Goal: Complete application form

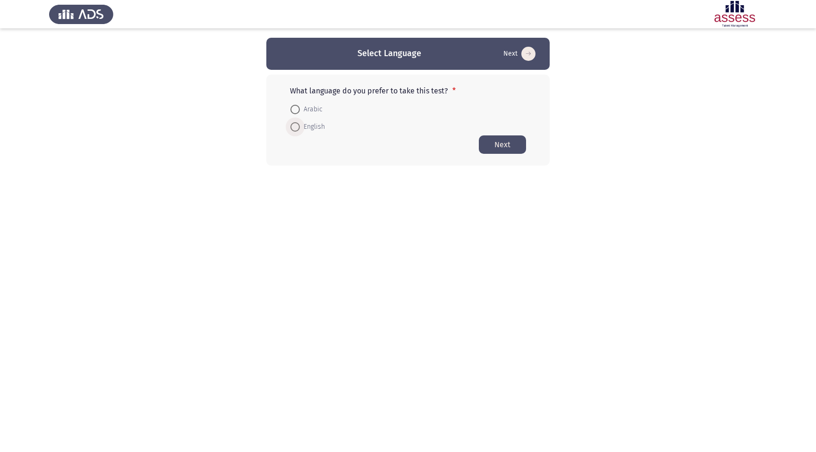
click at [299, 129] on span at bounding box center [294, 126] width 9 height 9
click at [299, 129] on input "English" at bounding box center [294, 126] width 9 height 9
radio input "true"
click at [495, 147] on button "Next" at bounding box center [502, 144] width 47 height 18
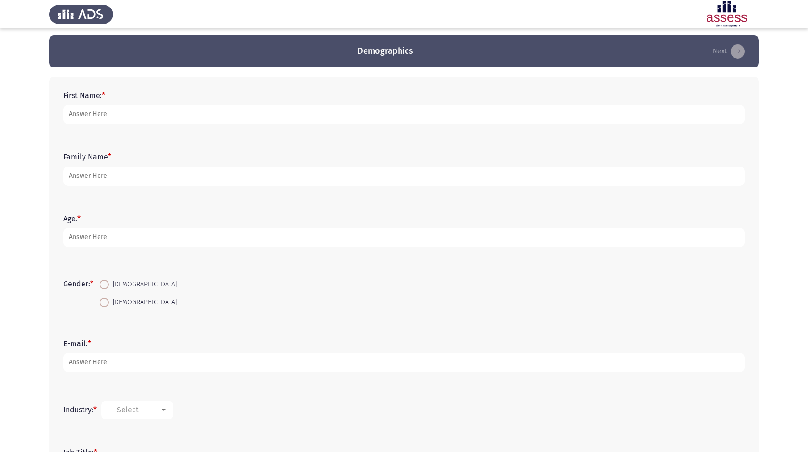
scroll to position [2, 0]
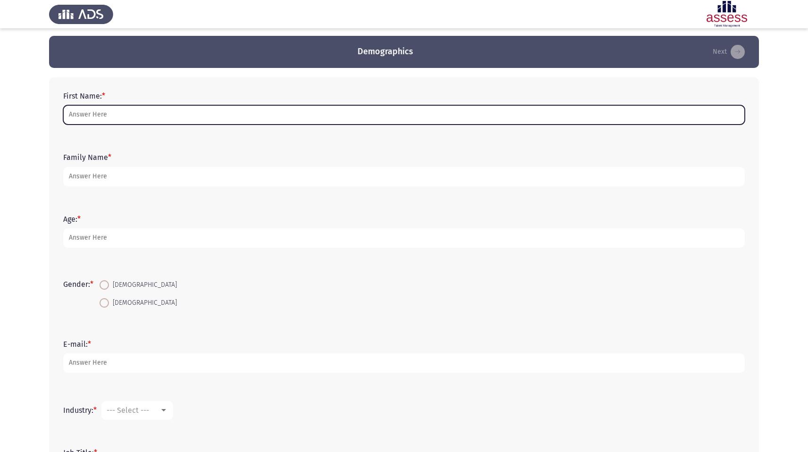
click at [355, 120] on input "First Name: *" at bounding box center [404, 114] width 682 height 19
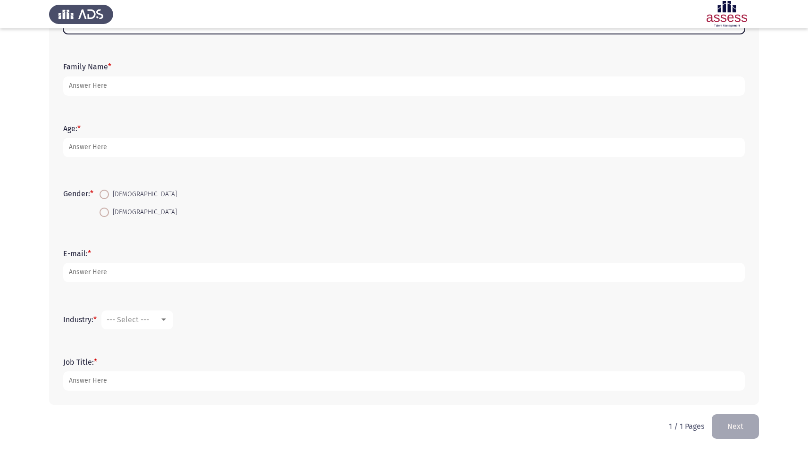
scroll to position [0, 0]
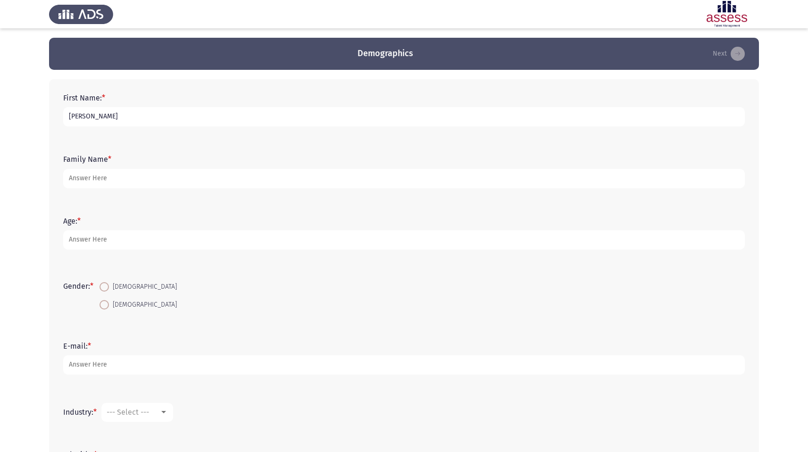
type input "[PERSON_NAME]"
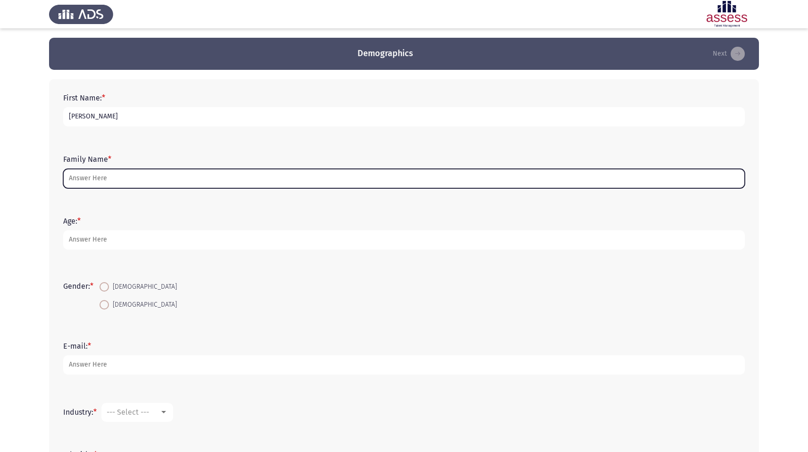
click at [221, 180] on input "Family Name *" at bounding box center [404, 178] width 682 height 19
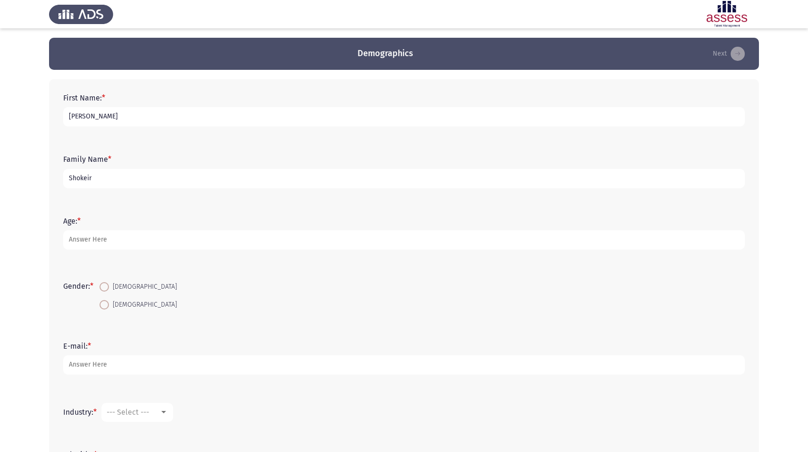
type input "Shokeir"
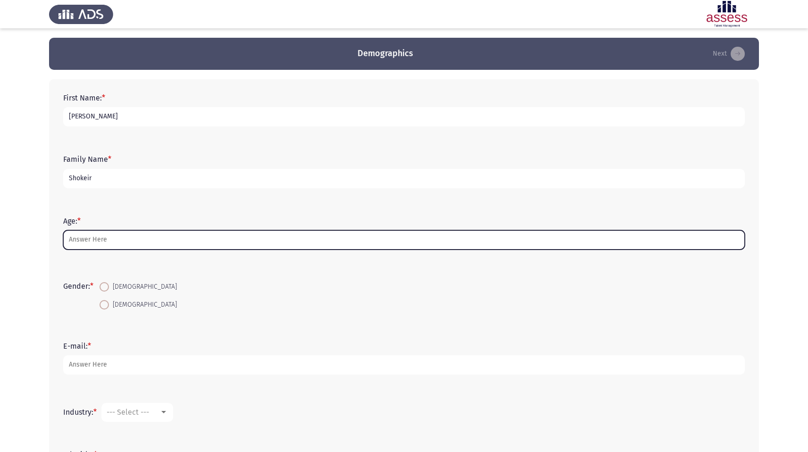
click at [222, 238] on input "Age: *" at bounding box center [404, 239] width 682 height 19
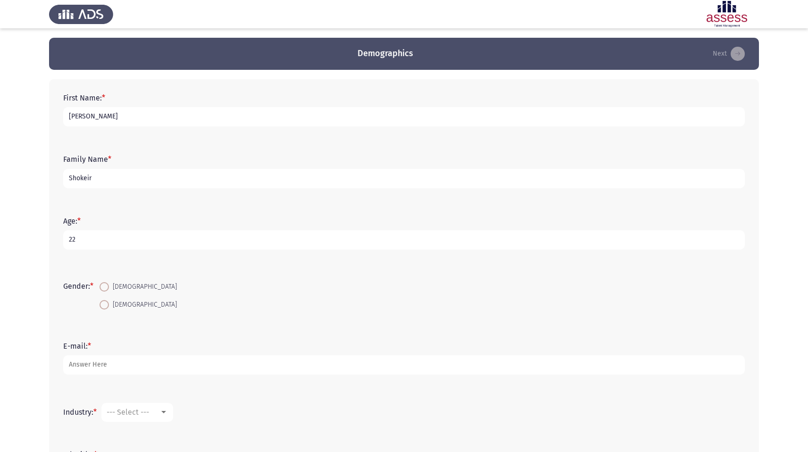
type input "22"
click at [106, 285] on span at bounding box center [104, 286] width 9 height 9
click at [106, 285] on input "[DEMOGRAPHIC_DATA]" at bounding box center [104, 286] width 9 height 9
radio input "true"
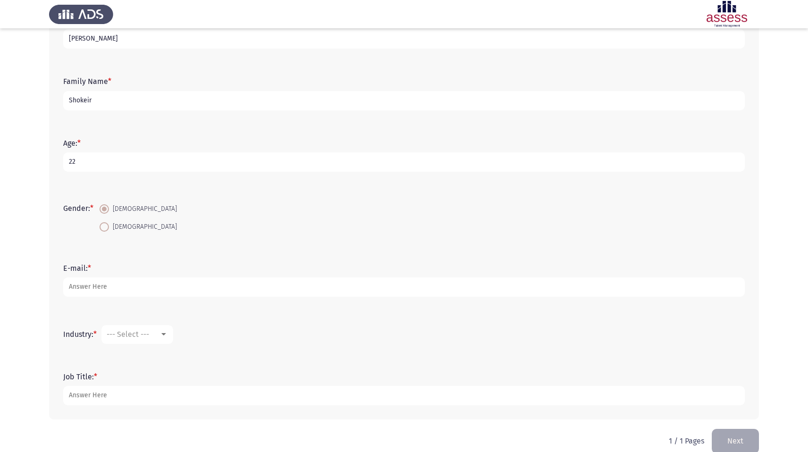
scroll to position [84, 0]
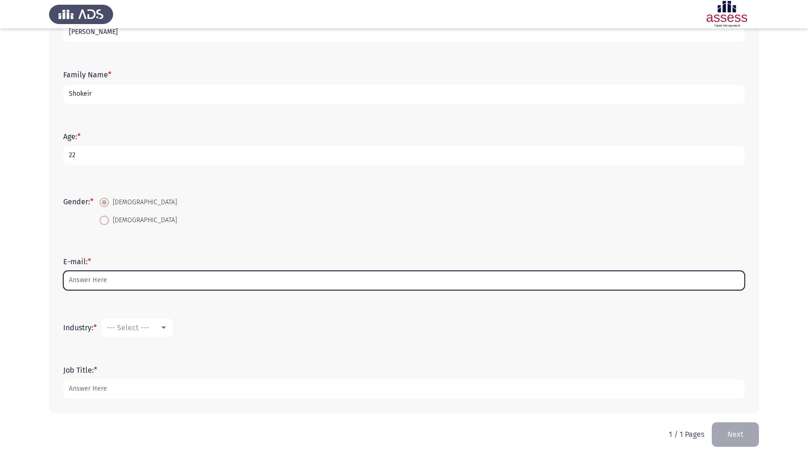
click at [241, 278] on input "E-mail: *" at bounding box center [404, 280] width 682 height 19
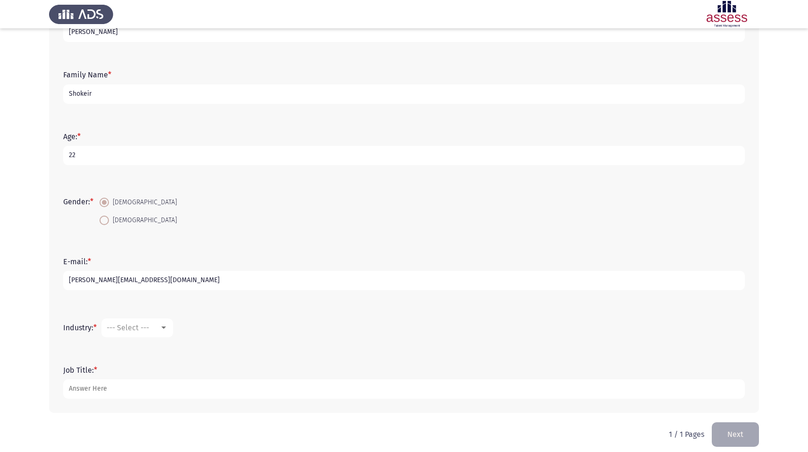
type input "[PERSON_NAME][EMAIL_ADDRESS][DOMAIN_NAME]"
click at [297, 324] on form "Industry: * --- Select ---" at bounding box center [404, 328] width 682 height 19
click at [177, 339] on div "Industry: * --- Select ---" at bounding box center [404, 328] width 691 height 28
click at [172, 335] on mat-select "--- Select ---" at bounding box center [137, 328] width 72 height 19
click at [165, 332] on mat-select "--- Select ---" at bounding box center [137, 328] width 72 height 19
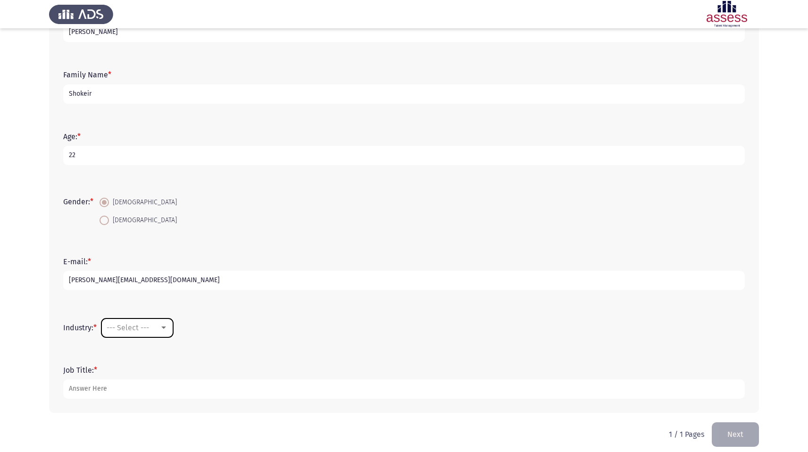
click at [160, 327] on div "--- Select ---" at bounding box center [133, 327] width 53 height 9
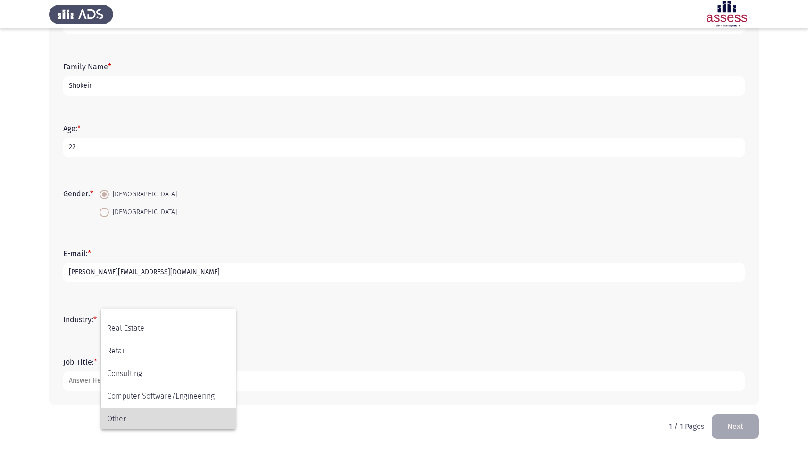
click at [177, 417] on span "Other" at bounding box center [168, 419] width 123 height 23
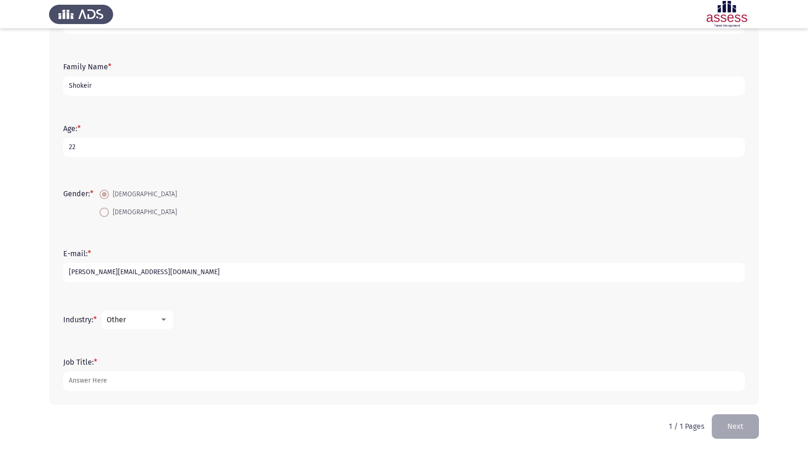
scroll to position [0, 0]
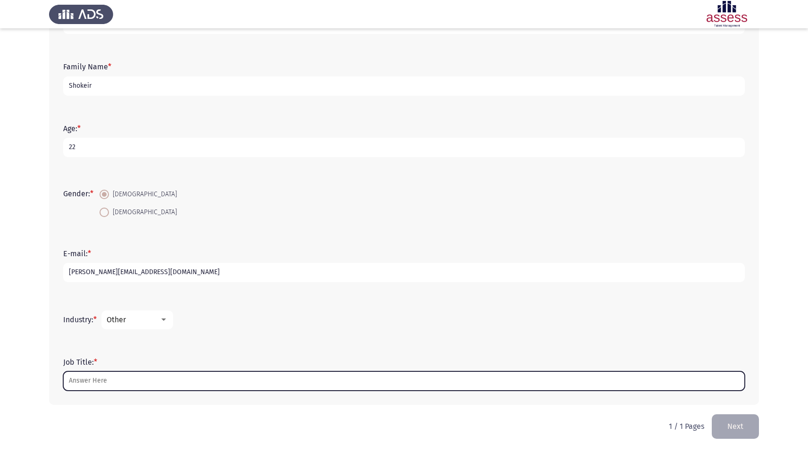
click at [132, 377] on input "Job Title: *" at bounding box center [404, 380] width 682 height 19
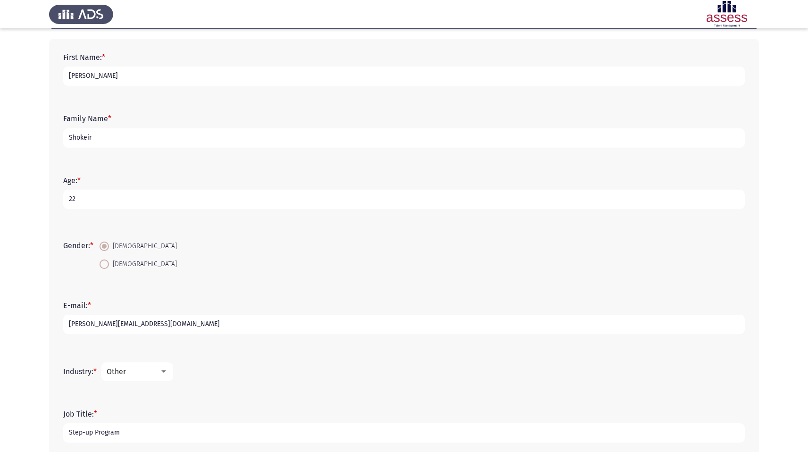
scroll to position [93, 0]
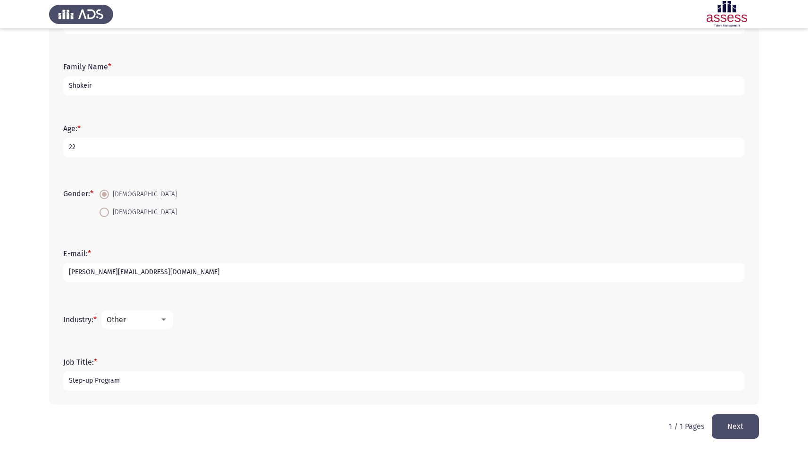
type input "Step-up Program"
click at [708, 353] on div "Job Title: * Step-up Program" at bounding box center [404, 374] width 691 height 42
click at [740, 428] on button "Next" at bounding box center [735, 426] width 47 height 24
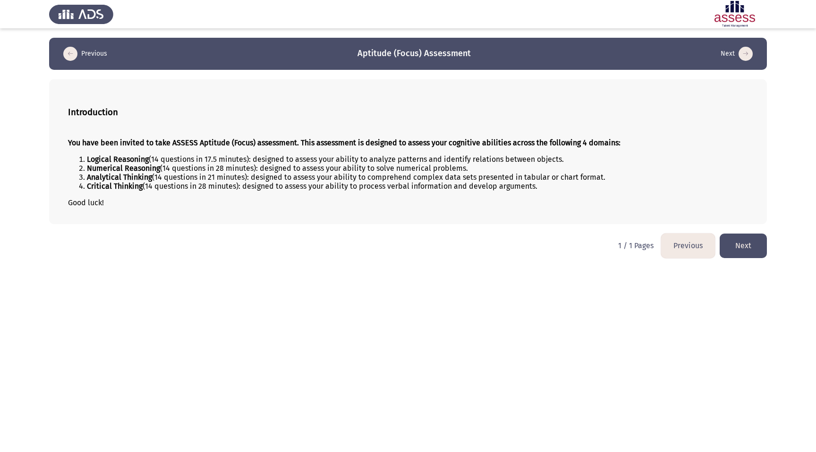
click at [564, 261] on html "Previous Aptitude (Focus) Assessment Next Introduction You have been invited to…" at bounding box center [408, 134] width 816 height 268
click at [684, 247] on button "Previous" at bounding box center [688, 246] width 54 height 24
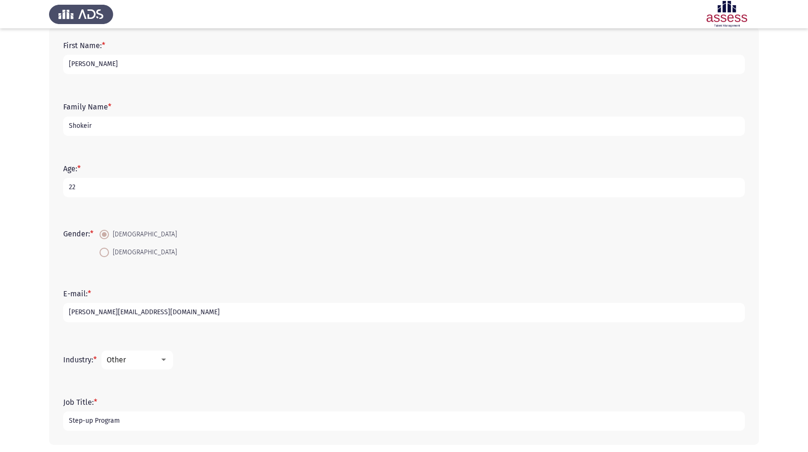
scroll to position [93, 0]
